Goal: Task Accomplishment & Management: Manage account settings

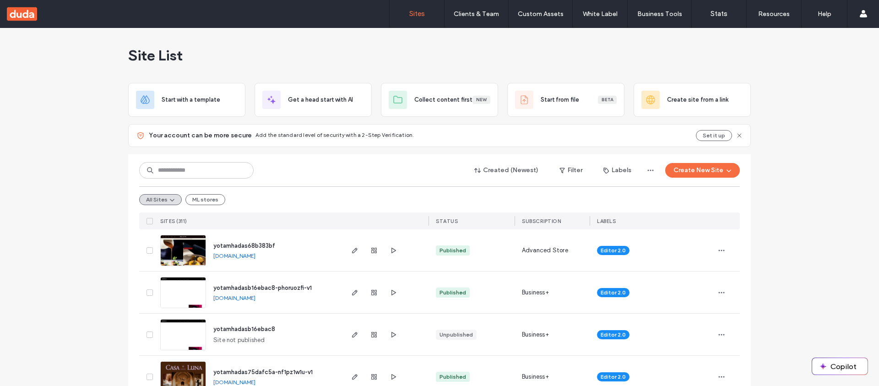
click at [649, 39] on div "Site List" at bounding box center [439, 55] width 623 height 55
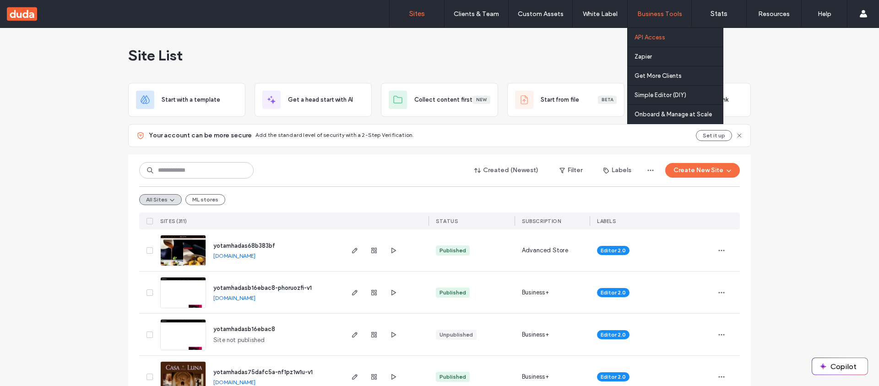
click at [652, 42] on link "API Access" at bounding box center [679, 37] width 88 height 19
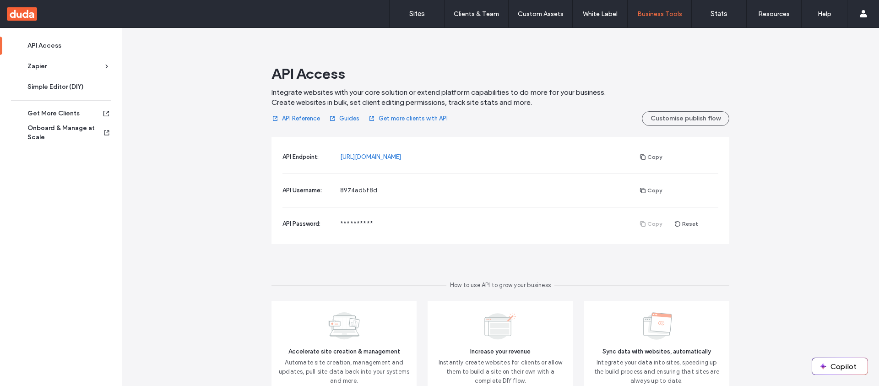
click at [311, 190] on span "API Username:" at bounding box center [302, 190] width 39 height 7
click at [339, 196] on div "API Username: 8974ad5f8d Copy" at bounding box center [501, 190] width 436 height 33
click at [304, 227] on span "API Password:" at bounding box center [302, 223] width 38 height 7
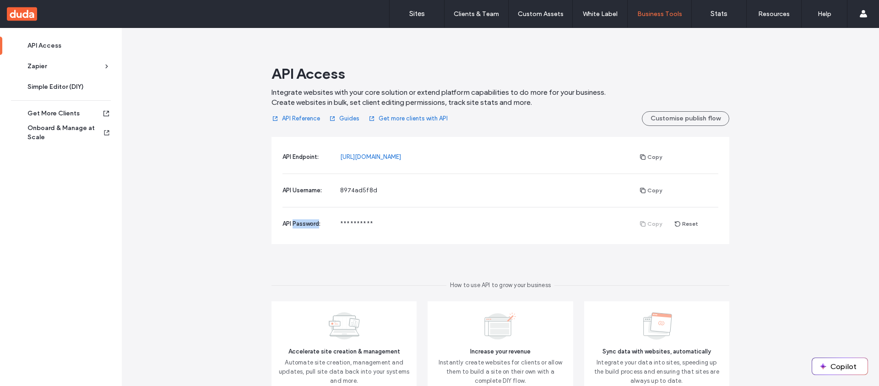
click at [303, 227] on span "API Password:" at bounding box center [302, 223] width 38 height 7
click at [359, 223] on span "**********" at bounding box center [356, 223] width 33 height 7
click at [688, 224] on button "Reset" at bounding box center [687, 223] width 36 height 11
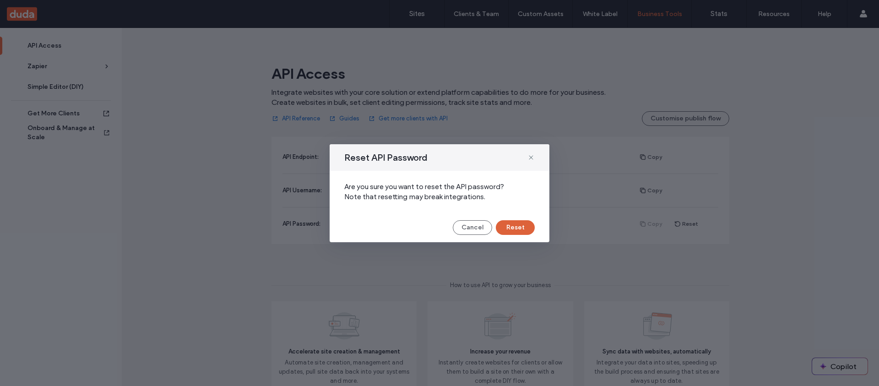
click at [519, 220] on button "Reset" at bounding box center [515, 227] width 39 height 15
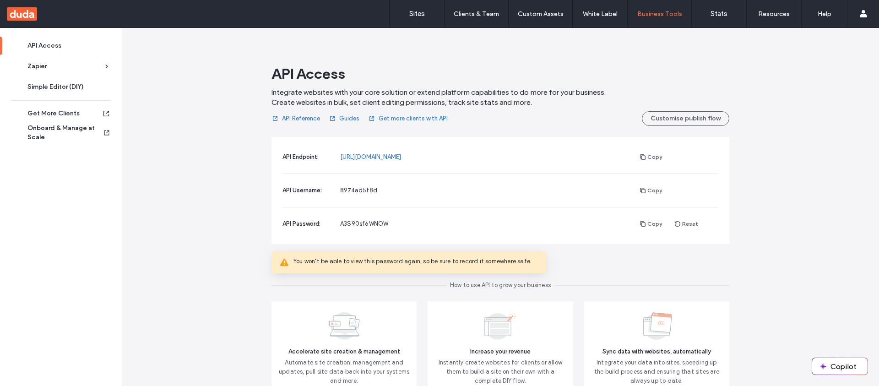
click at [372, 223] on span "A3S90sf6WNOW" at bounding box center [364, 223] width 48 height 7
click at [361, 190] on span "8974ad5f8d" at bounding box center [358, 190] width 37 height 7
copy span "8974ad5f8d"
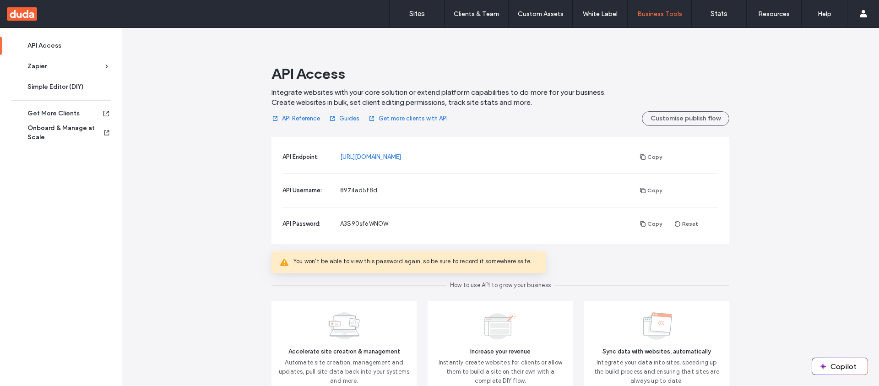
click at [356, 223] on span "A3S90sf6WNOW" at bounding box center [364, 223] width 48 height 7
copy span "A3S90sf6WNOW"
drag, startPoint x: 539, startPoint y: 213, endPoint x: 616, endPoint y: 198, distance: 79.2
click at [539, 213] on div "API Password: [SECURITY_DATA] Copy Reset" at bounding box center [501, 223] width 436 height 33
